Goal: Transaction & Acquisition: Obtain resource

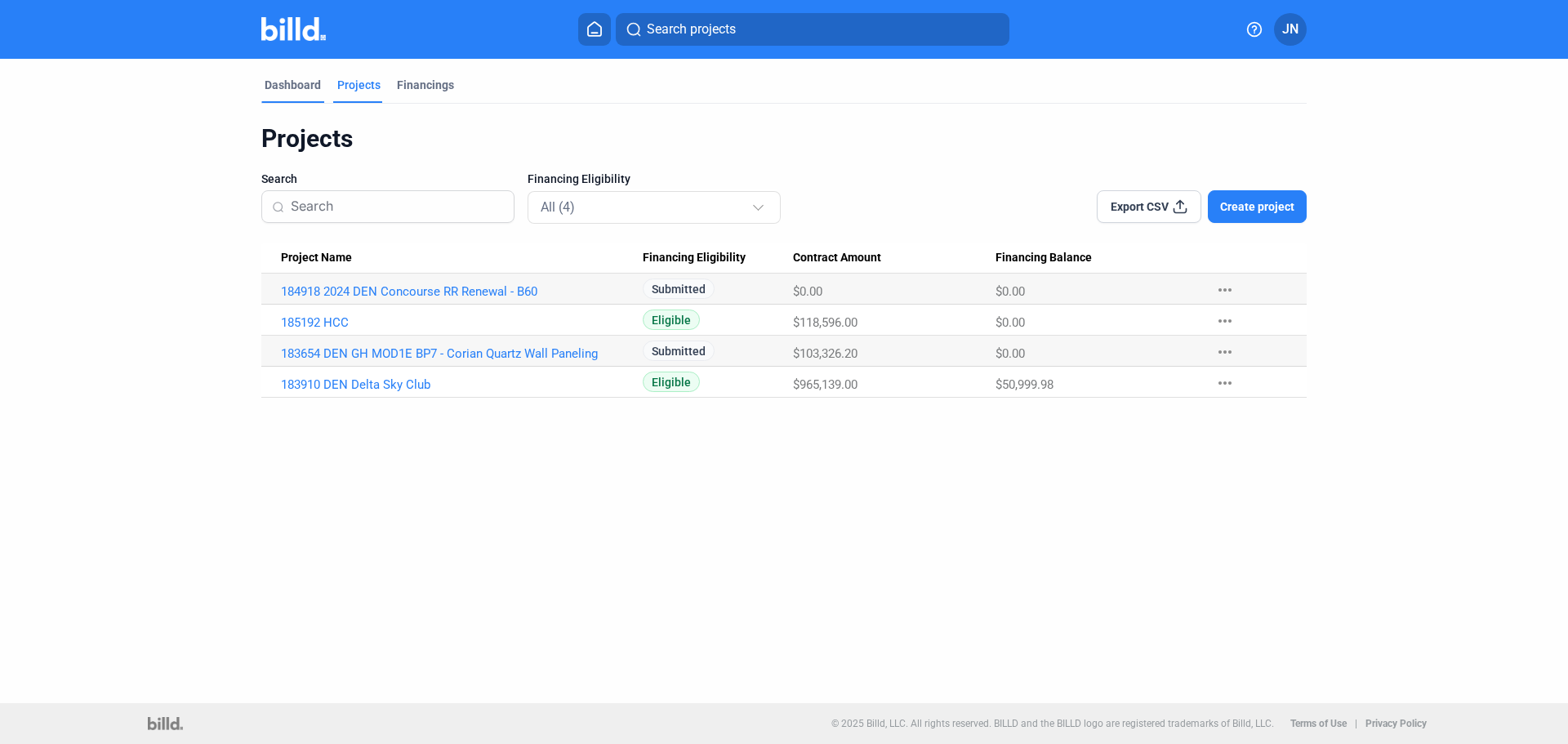
click at [295, 92] on div "Dashboard" at bounding box center [292, 85] width 57 height 16
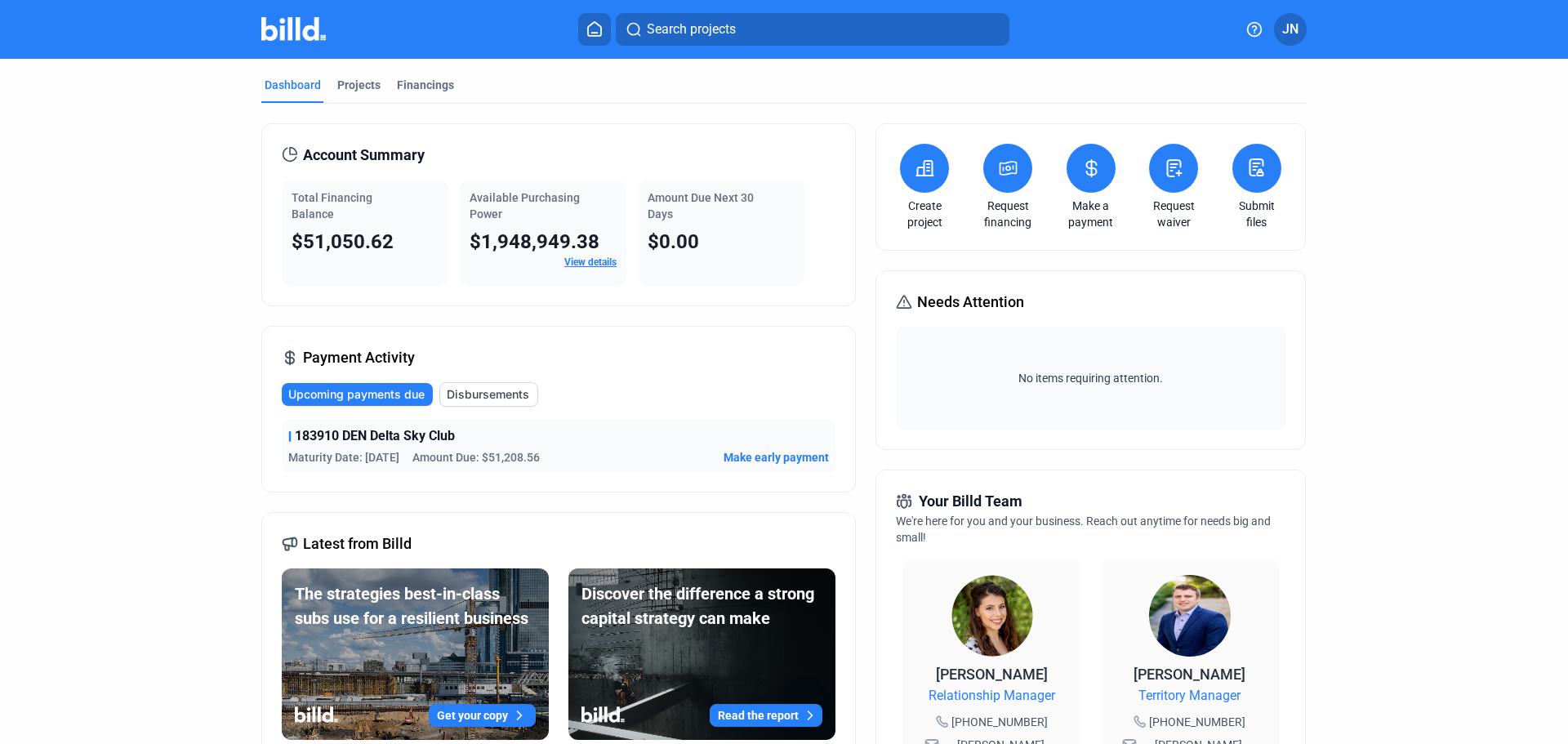
click at [920, 161] on icon at bounding box center [925, 167] width 20 height 19
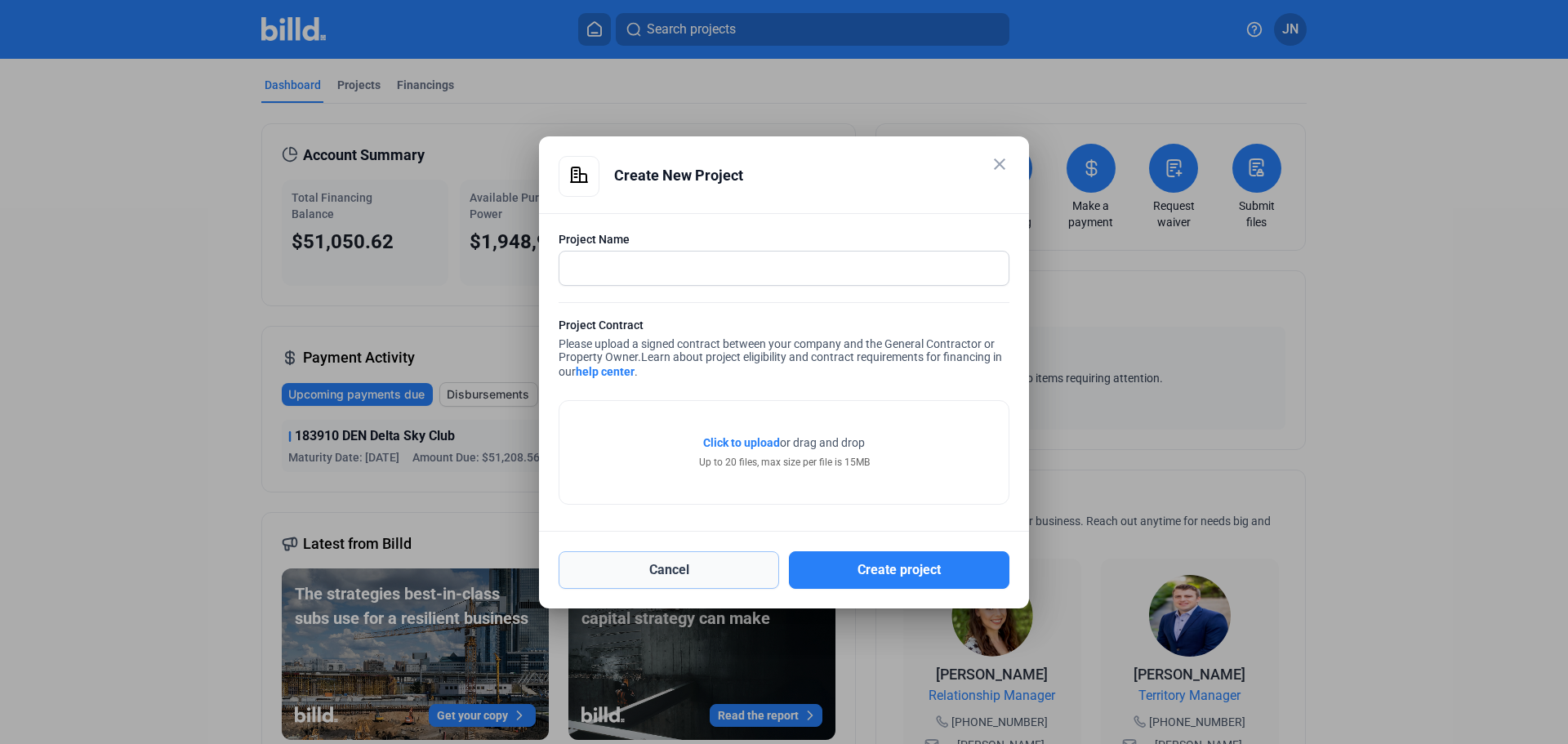
click at [720, 568] on button "Cancel" at bounding box center [669, 570] width 221 height 37
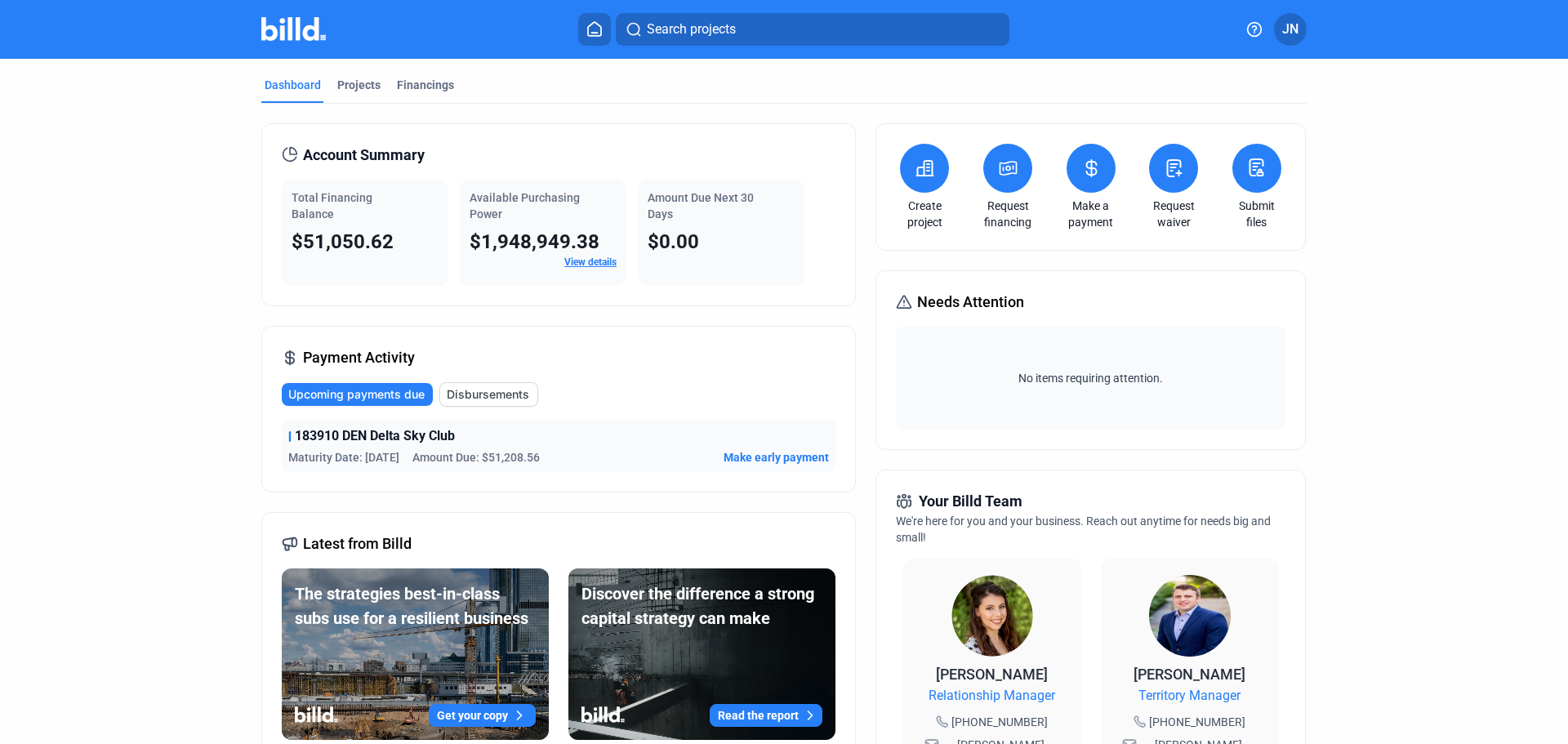
click at [360, 75] on mat-tab-group "Dashboard Projects Financings Account Summary Total Financing Balance $51,050.6…" at bounding box center [784, 615] width 1046 height 1113
click at [365, 90] on div "Projects" at bounding box center [358, 85] width 43 height 16
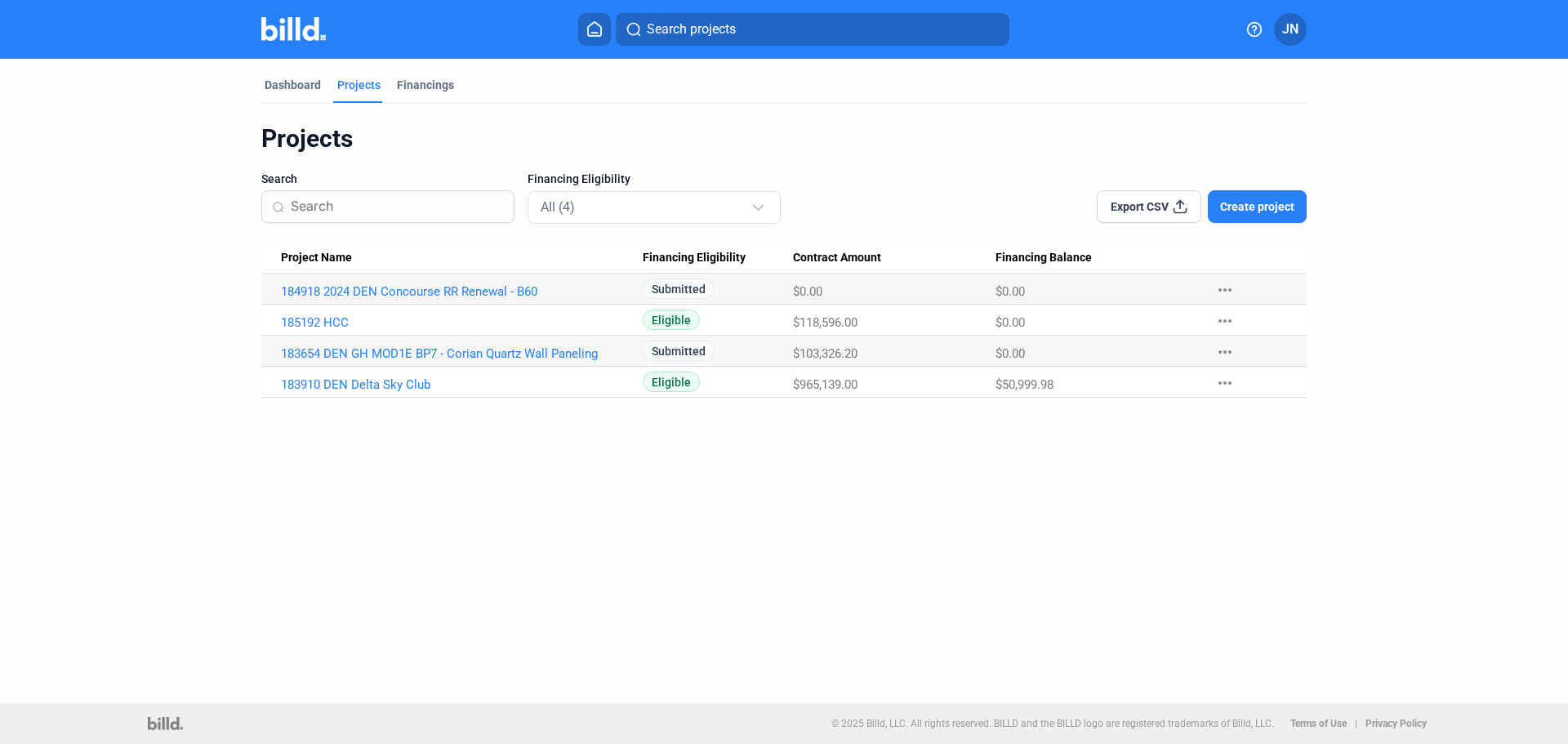
drag, startPoint x: 1081, startPoint y: 374, endPoint x: 1000, endPoint y: 371, distance: 81.1
click at [1000, 371] on Balance "$50,999.98" at bounding box center [1097, 382] width 204 height 31
click at [751, 286] on div "Submitted" at bounding box center [718, 289] width 150 height 20
click at [746, 318] on div "Eligible" at bounding box center [718, 320] width 150 height 20
click at [744, 351] on div "Submitted" at bounding box center [718, 351] width 150 height 20
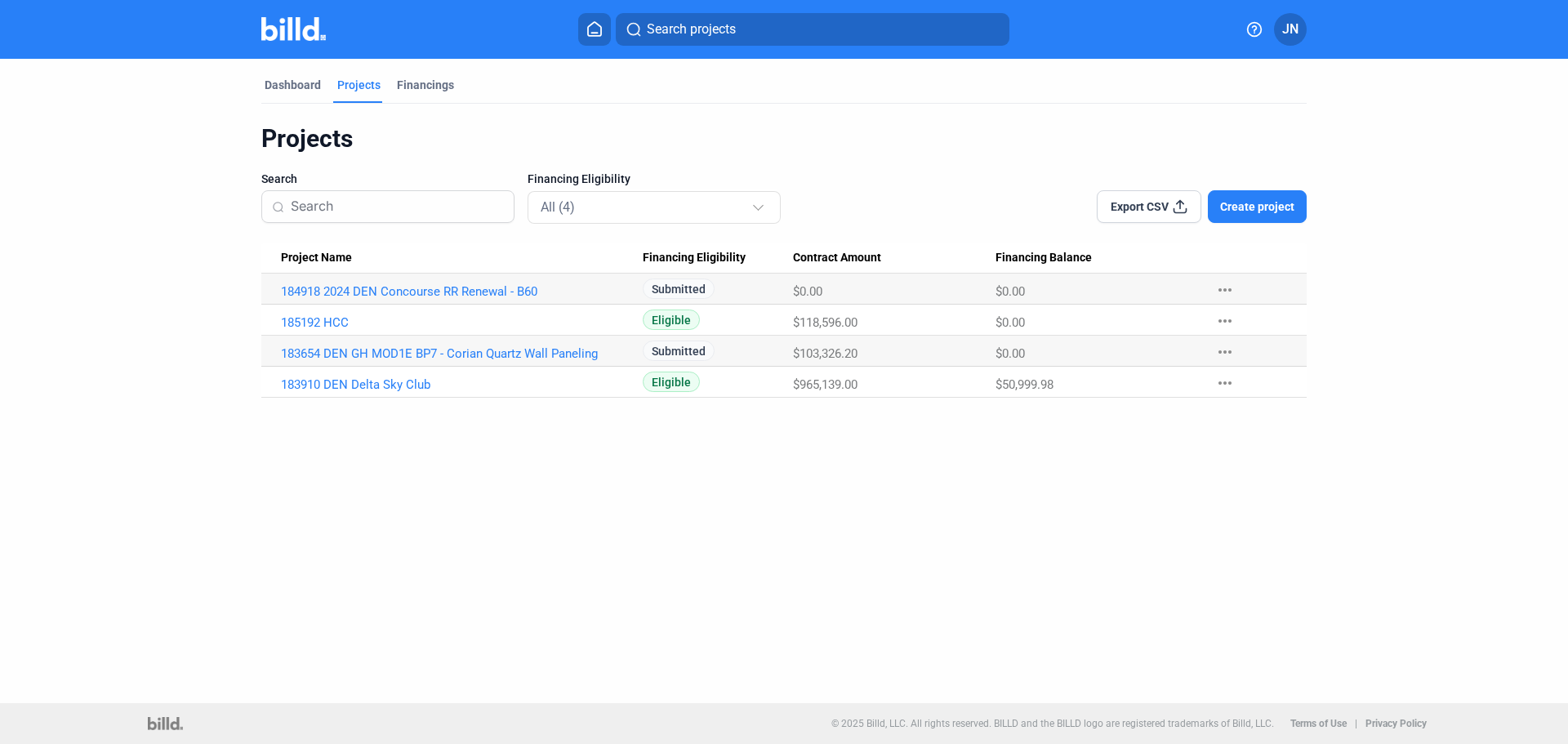
click at [754, 317] on div "Eligible" at bounding box center [718, 320] width 150 height 20
click at [753, 286] on div "Submitted" at bounding box center [718, 289] width 150 height 20
click at [285, 85] on div "Dashboard" at bounding box center [292, 85] width 57 height 16
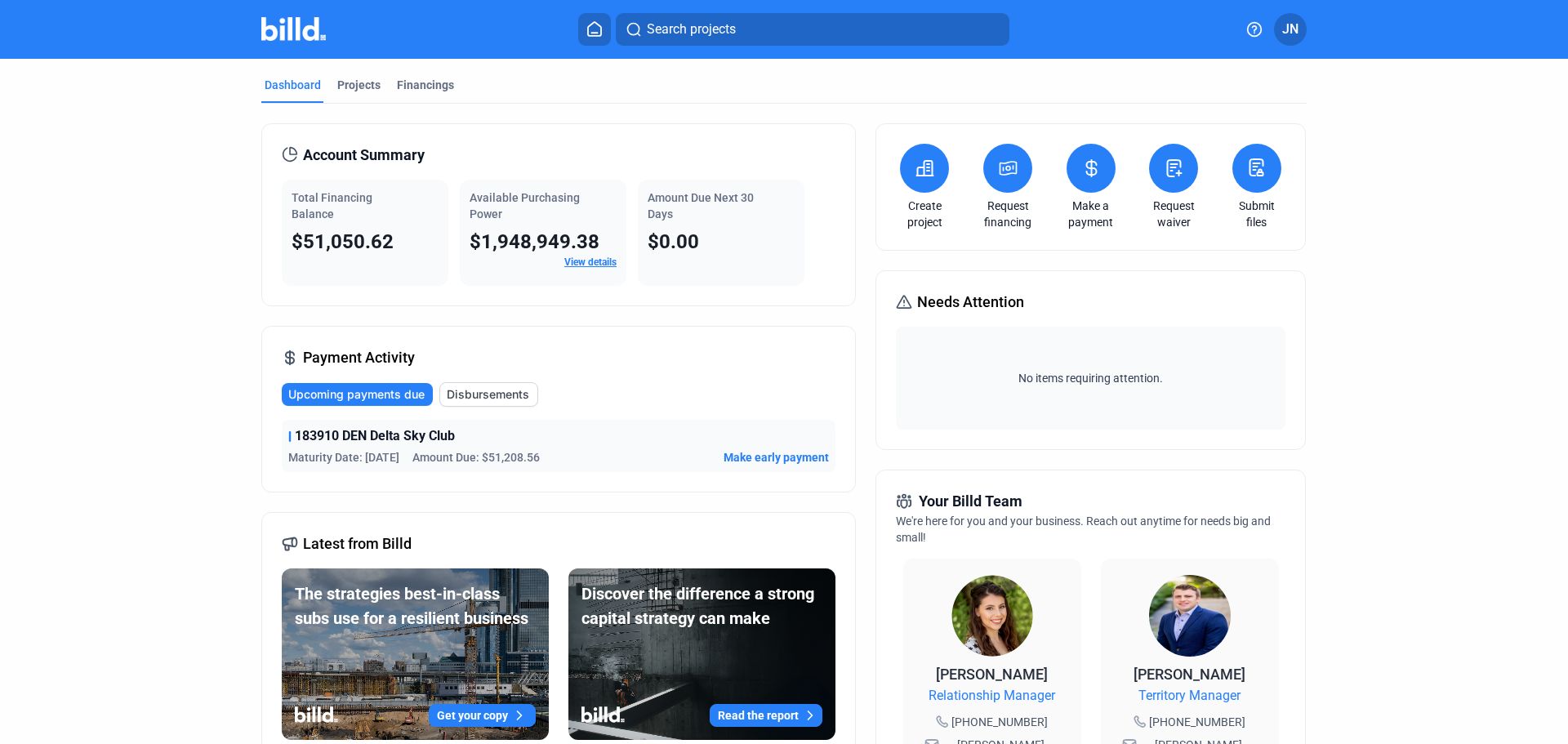
click at [1004, 177] on icon at bounding box center [1008, 167] width 20 height 19
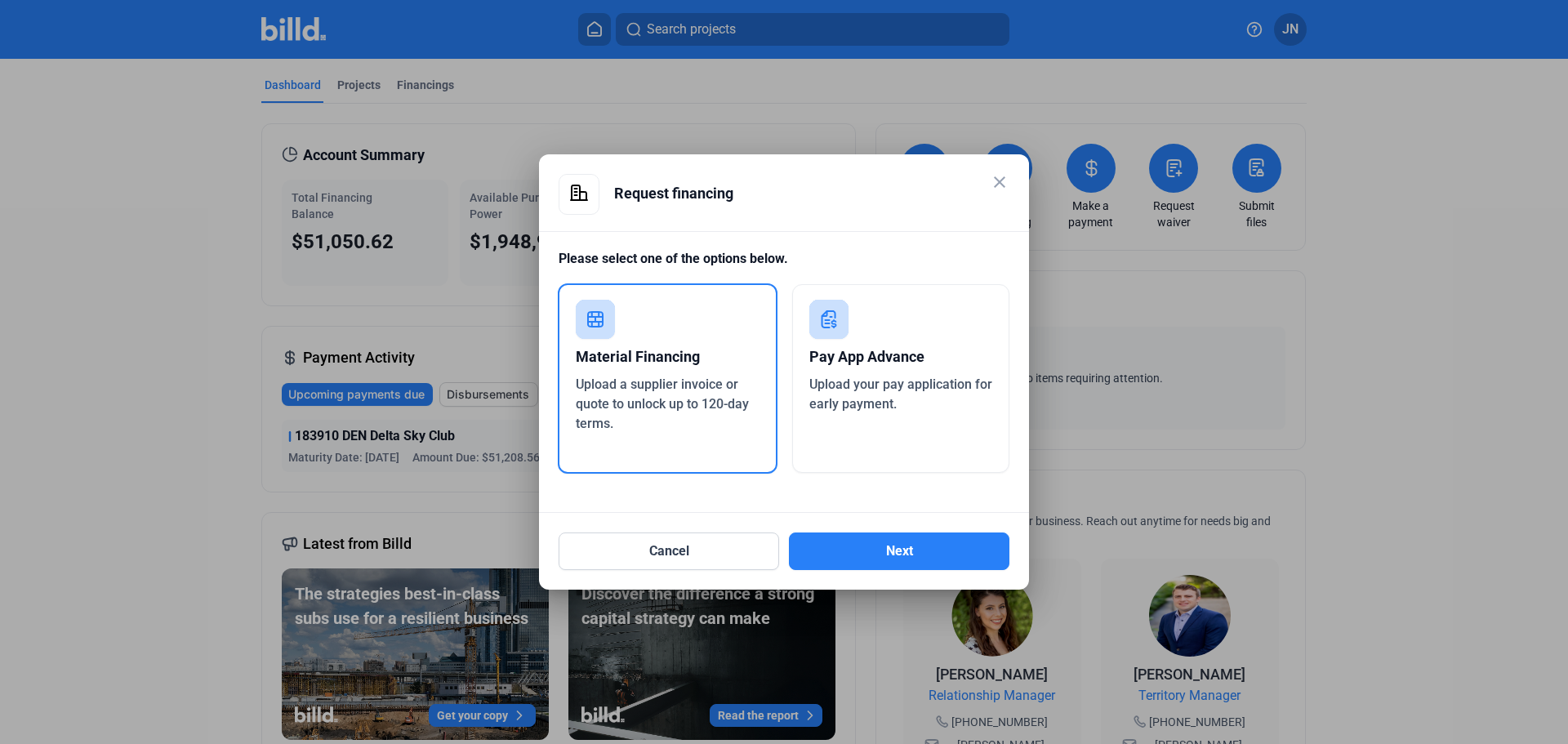
click at [699, 397] on span "Upload a supplier invoice or quote to unlock up to 120-day terms." at bounding box center [662, 403] width 173 height 55
click at [881, 555] on button "Next" at bounding box center [899, 551] width 221 height 37
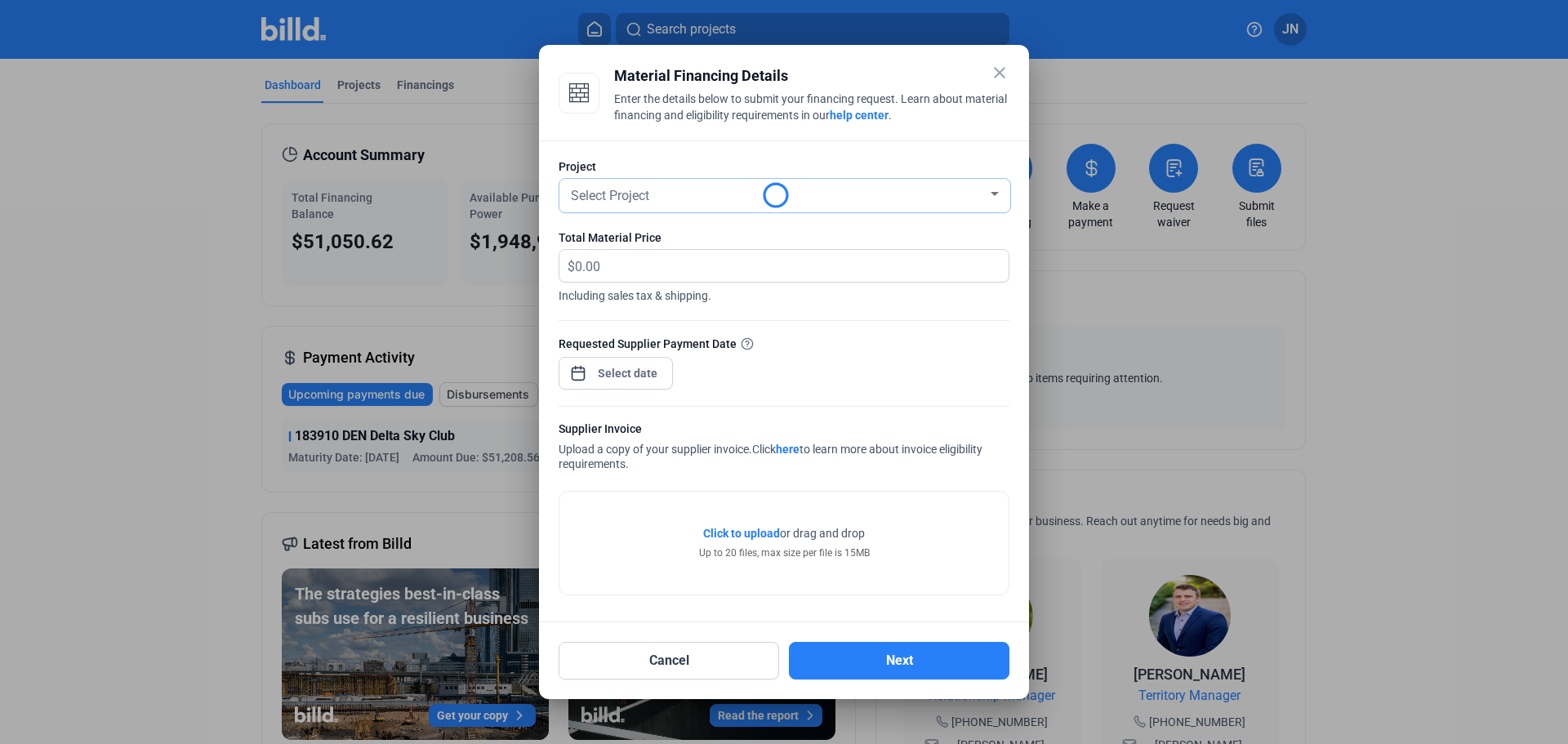
click at [624, 189] on span "Select Project" at bounding box center [609, 195] width 79 height 15
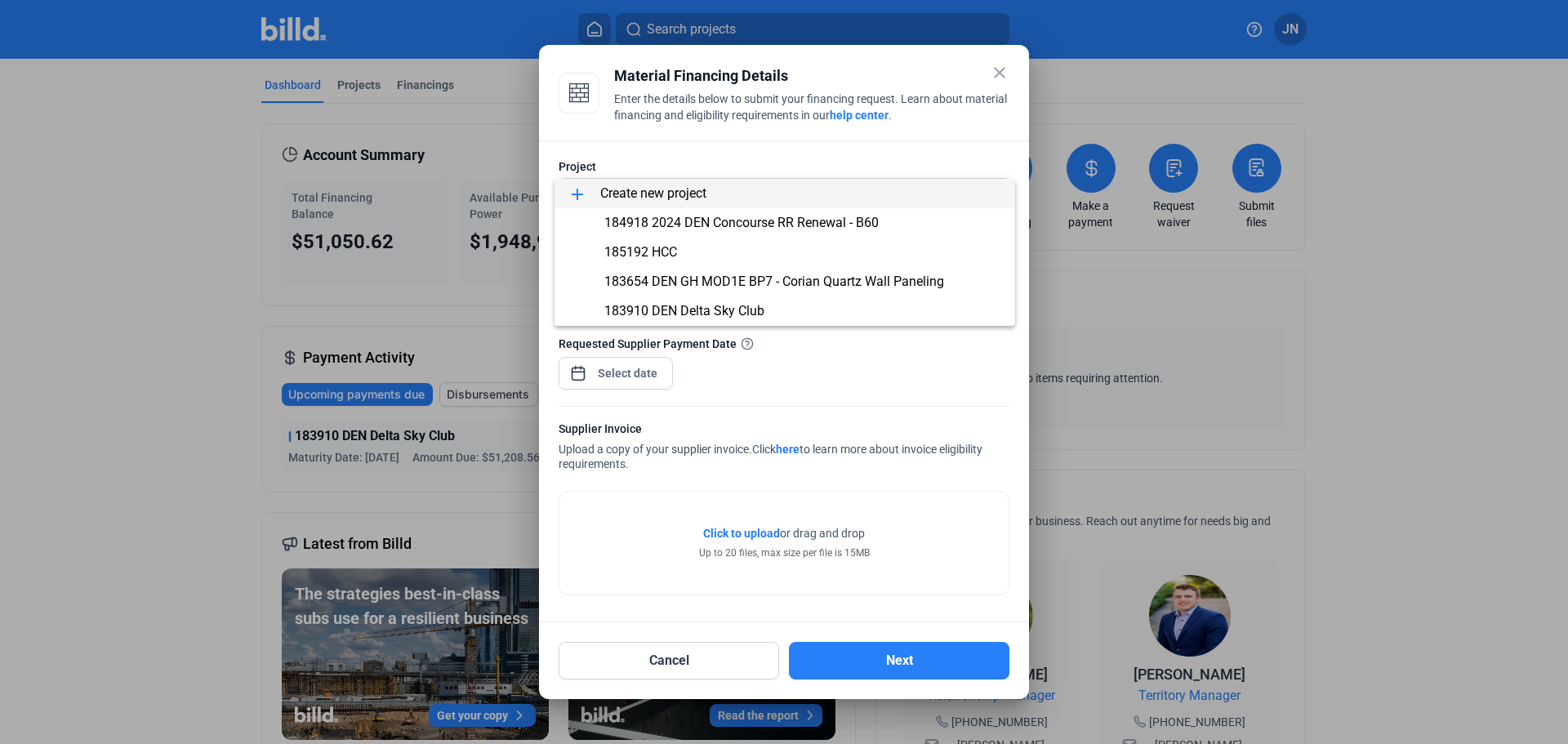
click at [625, 191] on span "add Create new project" at bounding box center [785, 194] width 434 height 30
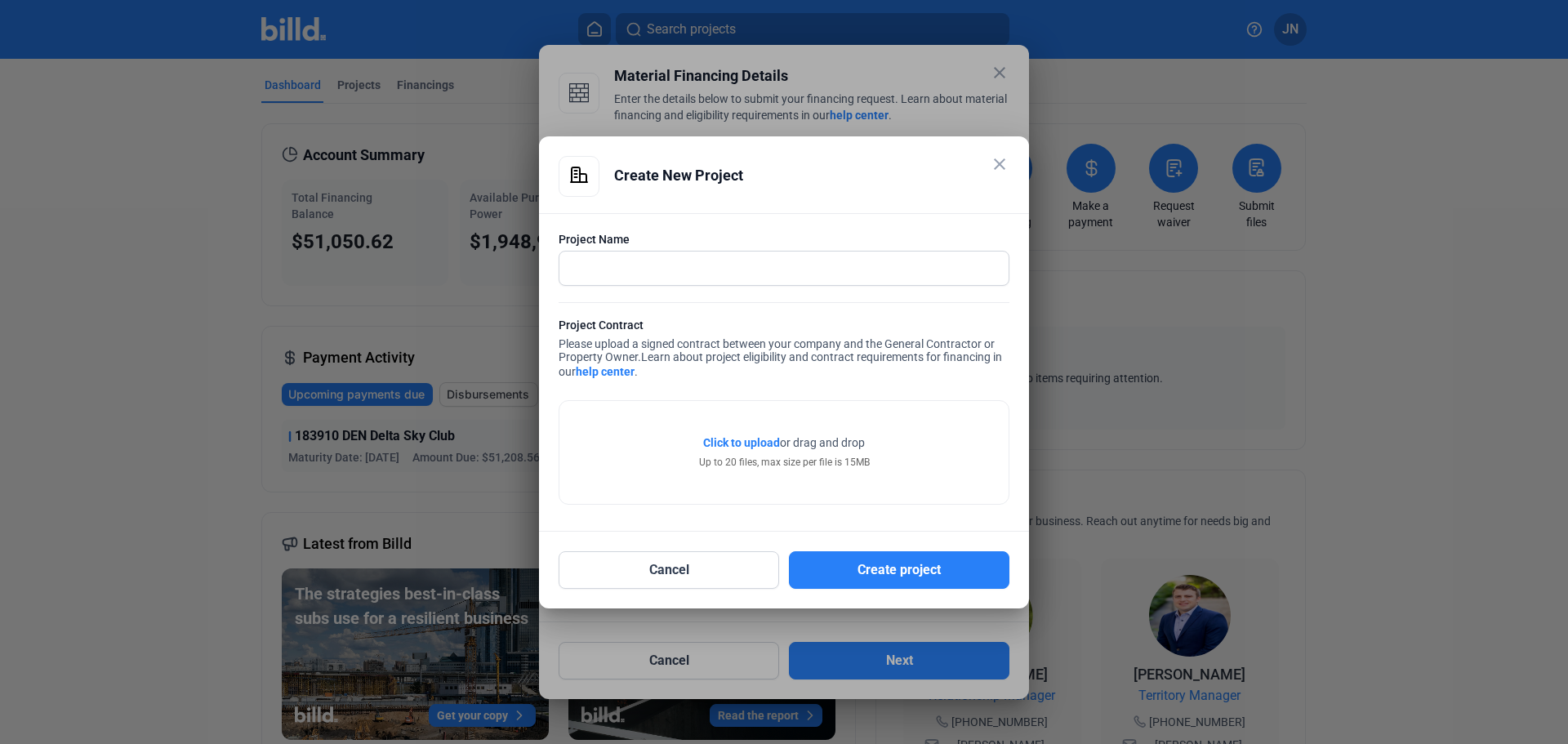
click at [994, 164] on mat-icon "close" at bounding box center [999, 164] width 19 height 19
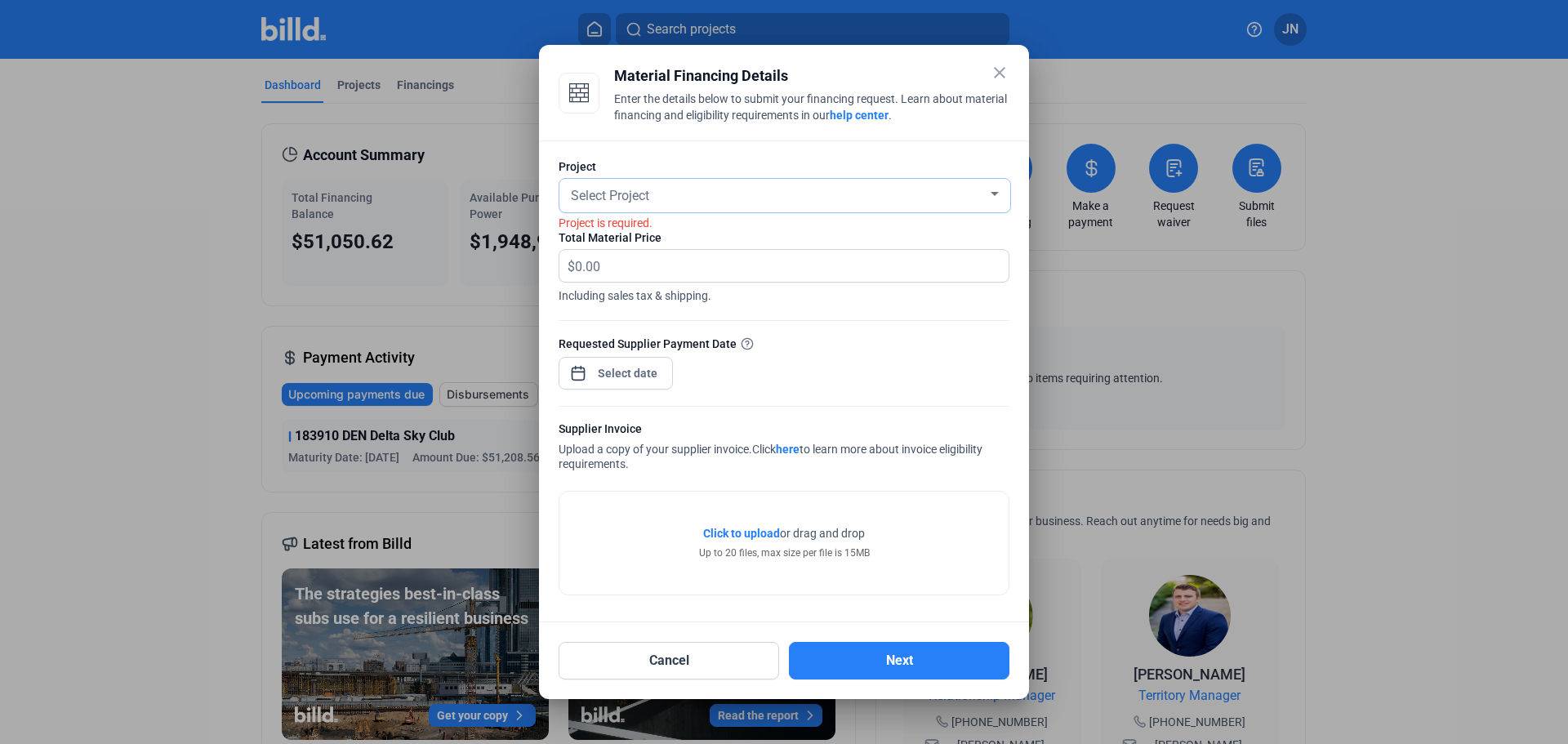
click at [862, 191] on div "Select Project" at bounding box center [778, 194] width 420 height 23
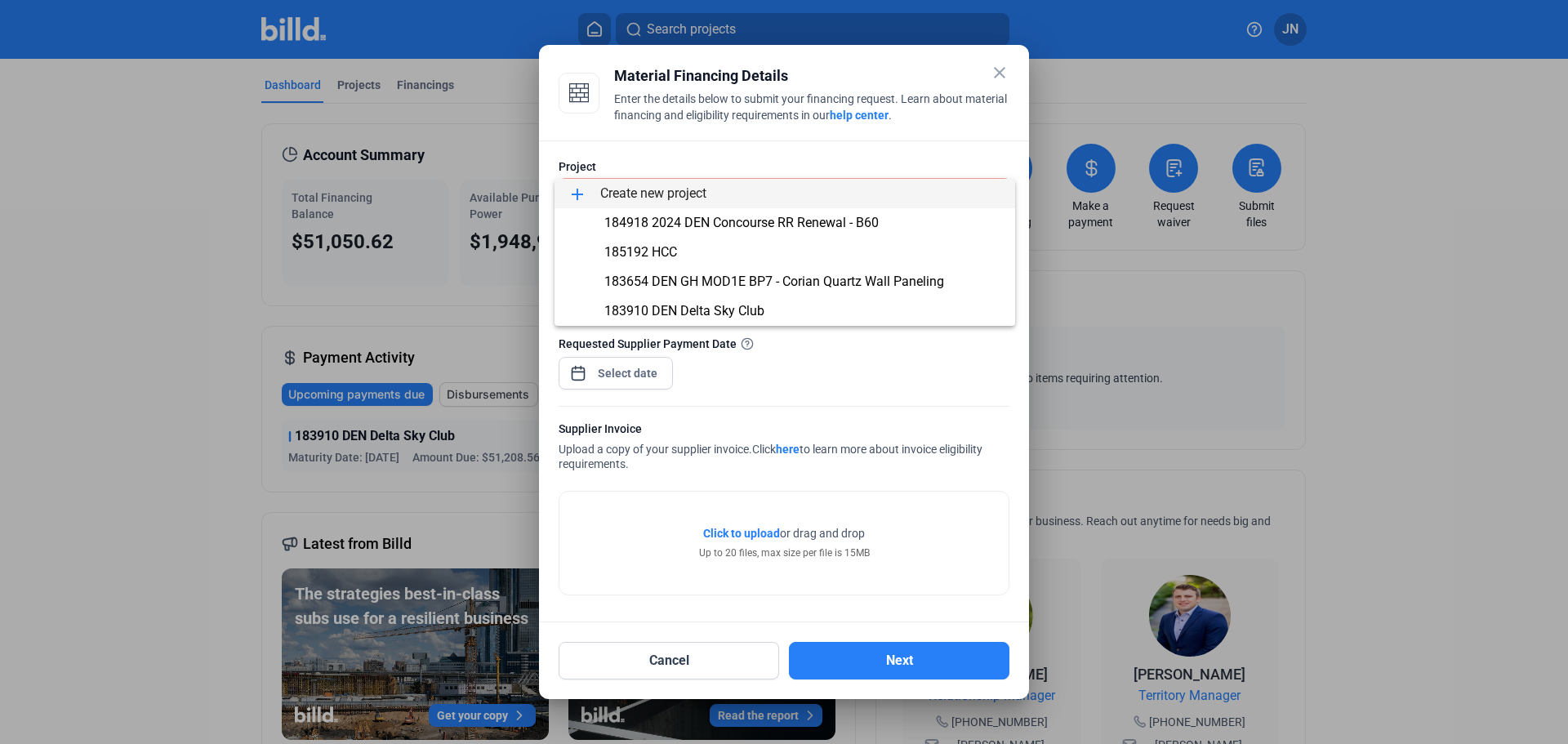
click at [983, 372] on div at bounding box center [784, 372] width 1568 height 744
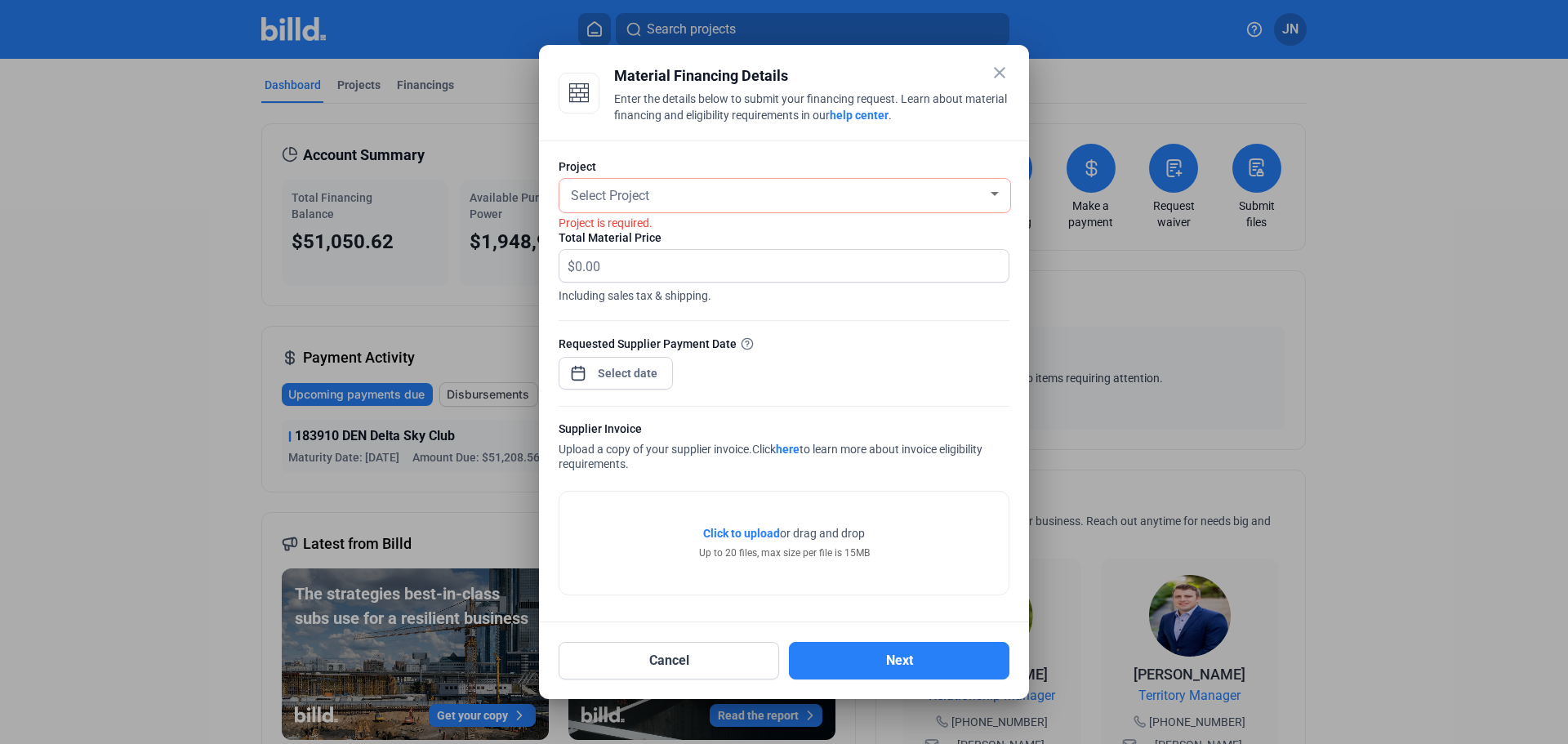
click at [1001, 70] on mat-icon "close" at bounding box center [999, 72] width 19 height 19
